Goal: Task Accomplishment & Management: Use online tool/utility

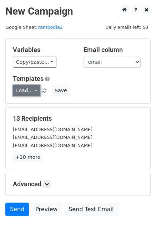
click at [32, 88] on link "Load..." at bounding box center [26, 90] width 27 height 11
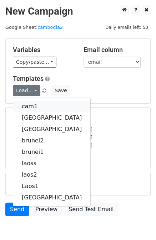
click at [46, 101] on link "cam1" at bounding box center [51, 106] width 77 height 11
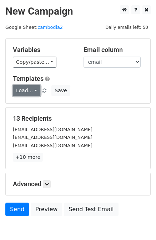
click at [32, 92] on link "Load..." at bounding box center [26, 90] width 27 height 11
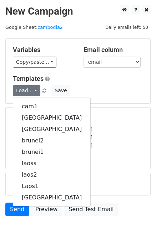
click at [100, 87] on div "Load... cam1 [GEOGRAPHIC_DATA] [GEOGRAPHIC_DATA] [GEOGRAPHIC_DATA] [GEOGRAPHIC_…" at bounding box center [77, 90] width 141 height 11
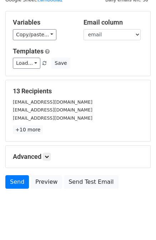
scroll to position [36, 0]
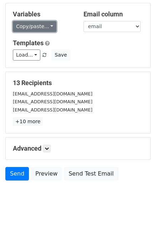
click at [45, 26] on link "Copy/paste..." at bounding box center [34, 26] width 43 height 11
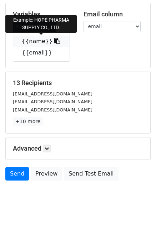
click at [54, 41] on icon at bounding box center [57, 41] width 6 height 6
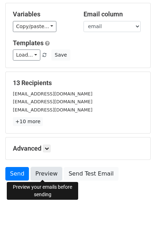
click at [50, 176] on link "Preview" at bounding box center [46, 174] width 31 height 14
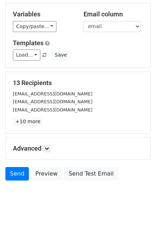
scroll to position [0, 0]
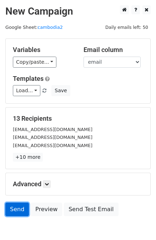
click at [11, 213] on link "Send" at bounding box center [17, 210] width 24 height 14
